Goal: Find specific page/section: Find specific page/section

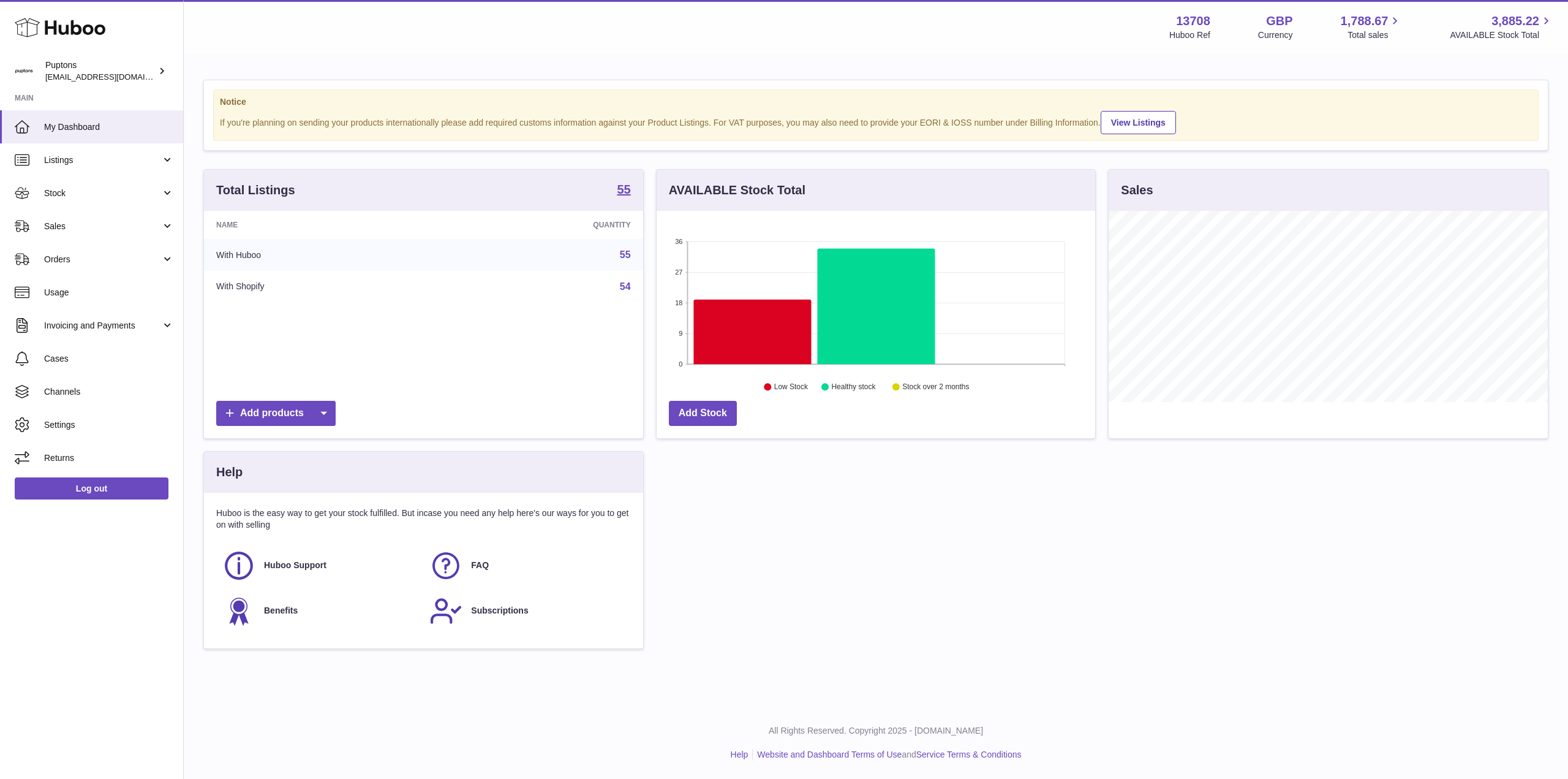
scroll to position [191, 438]
click at [92, 221] on span "Sales" at bounding box center [103, 226] width 117 height 12
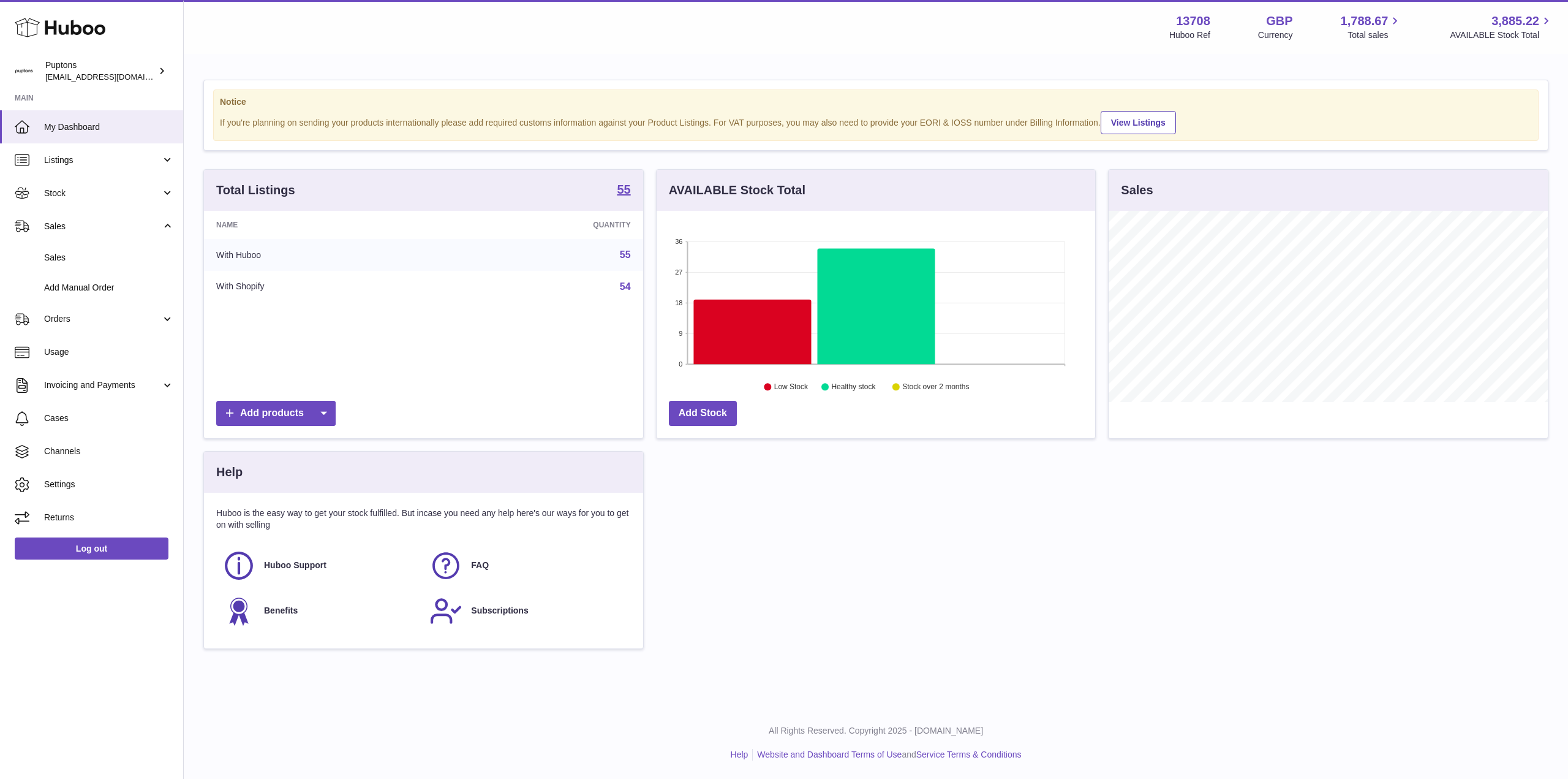
click at [97, 252] on span "Sales" at bounding box center [109, 257] width 130 height 12
